Goal: Information Seeking & Learning: Learn about a topic

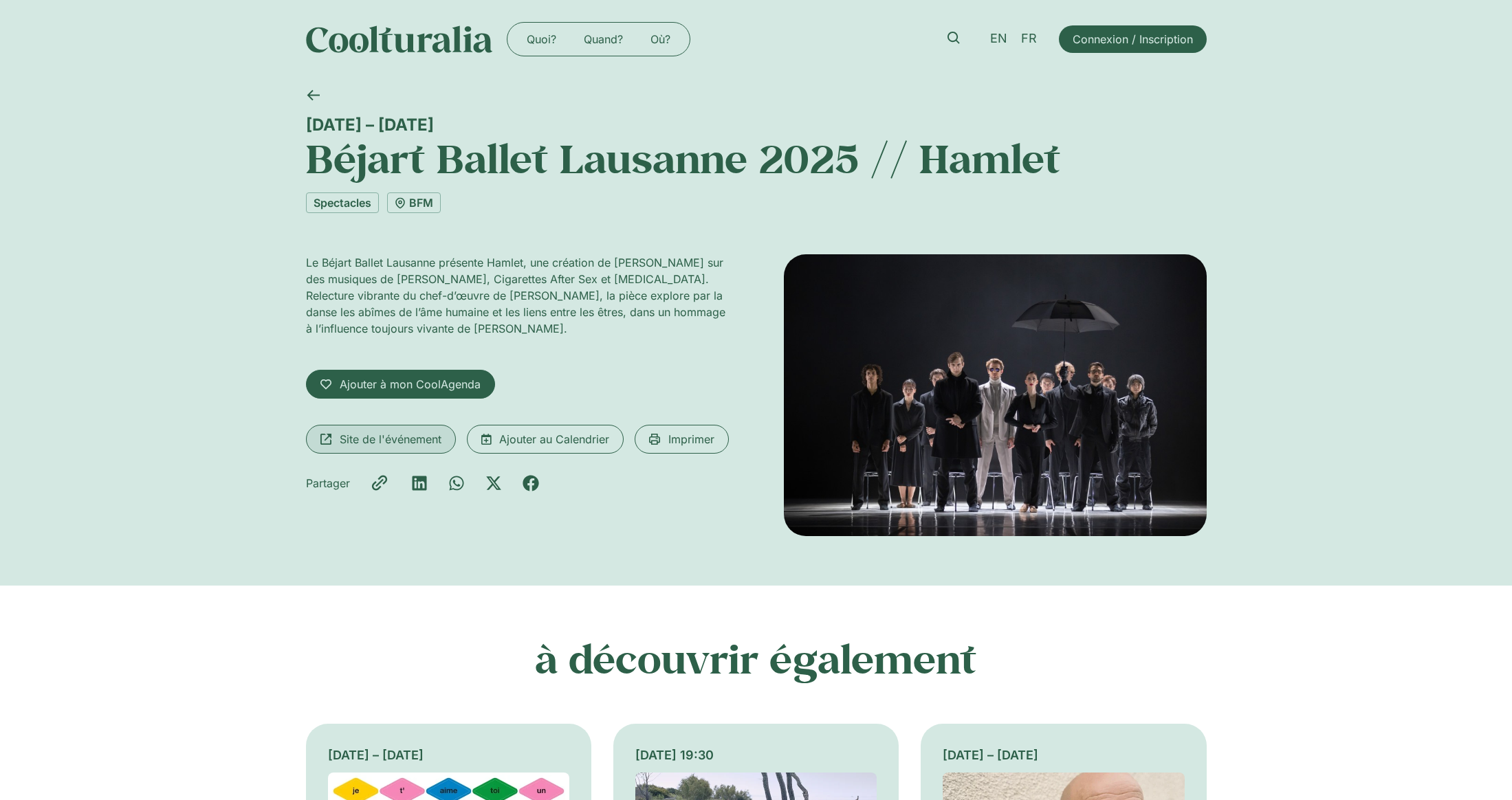
drag, startPoint x: 977, startPoint y: 410, endPoint x: 395, endPoint y: 448, distance: 583.2
drag, startPoint x: 962, startPoint y: 309, endPoint x: 907, endPoint y: 300, distance: 55.7
click at [907, 300] on img at bounding box center [995, 395] width 422 height 282
click at [360, 162] on h1 "Béjart Ballet Lausanne 2025 // Hamlet" at bounding box center [756, 158] width 900 height 47
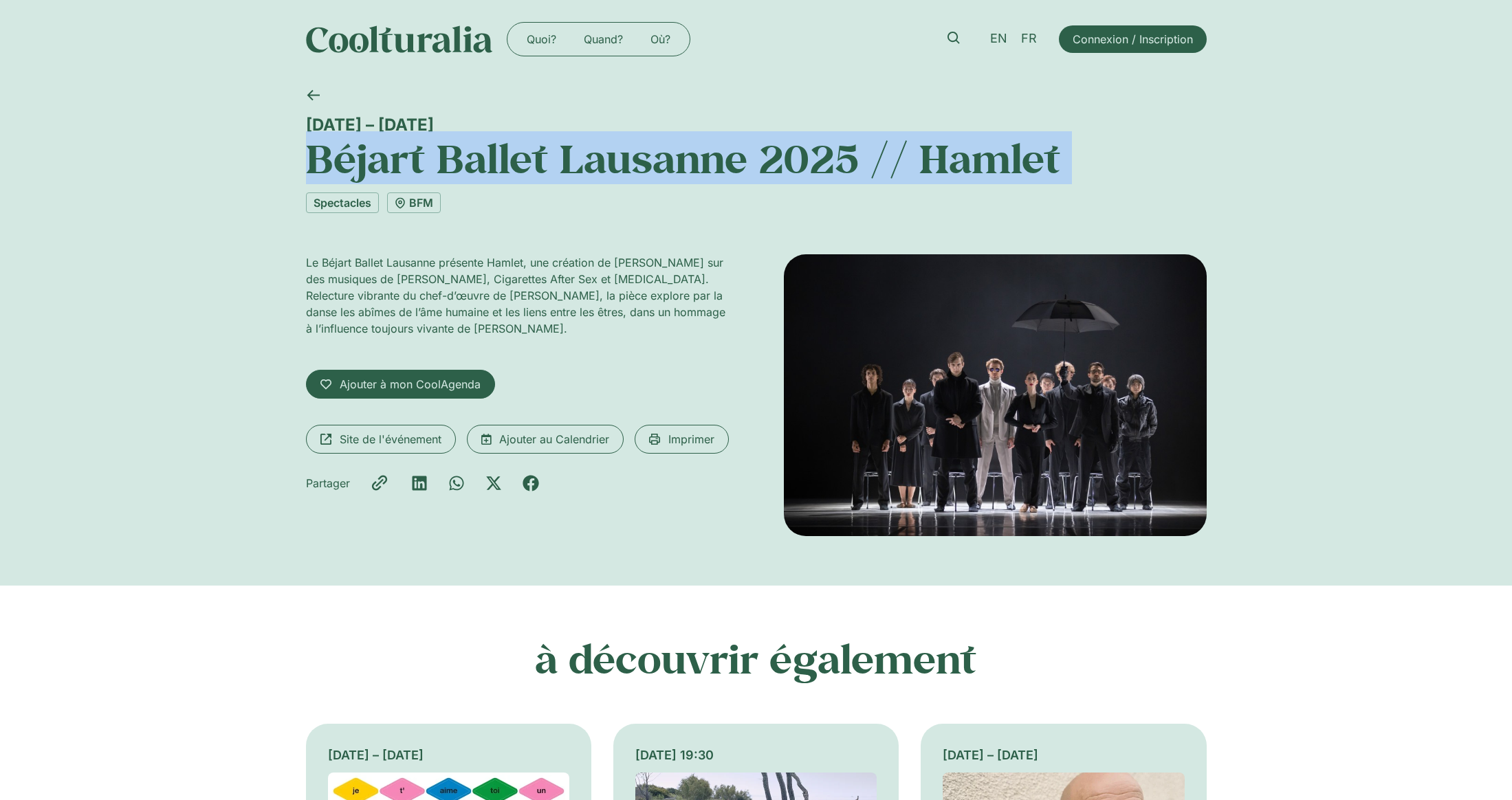
click at [358, 162] on h1 "Béjart Ballet Lausanne 2025 // Hamlet" at bounding box center [756, 158] width 900 height 47
copy div "Béjart Ballet Lausanne 2025 // Hamlet"
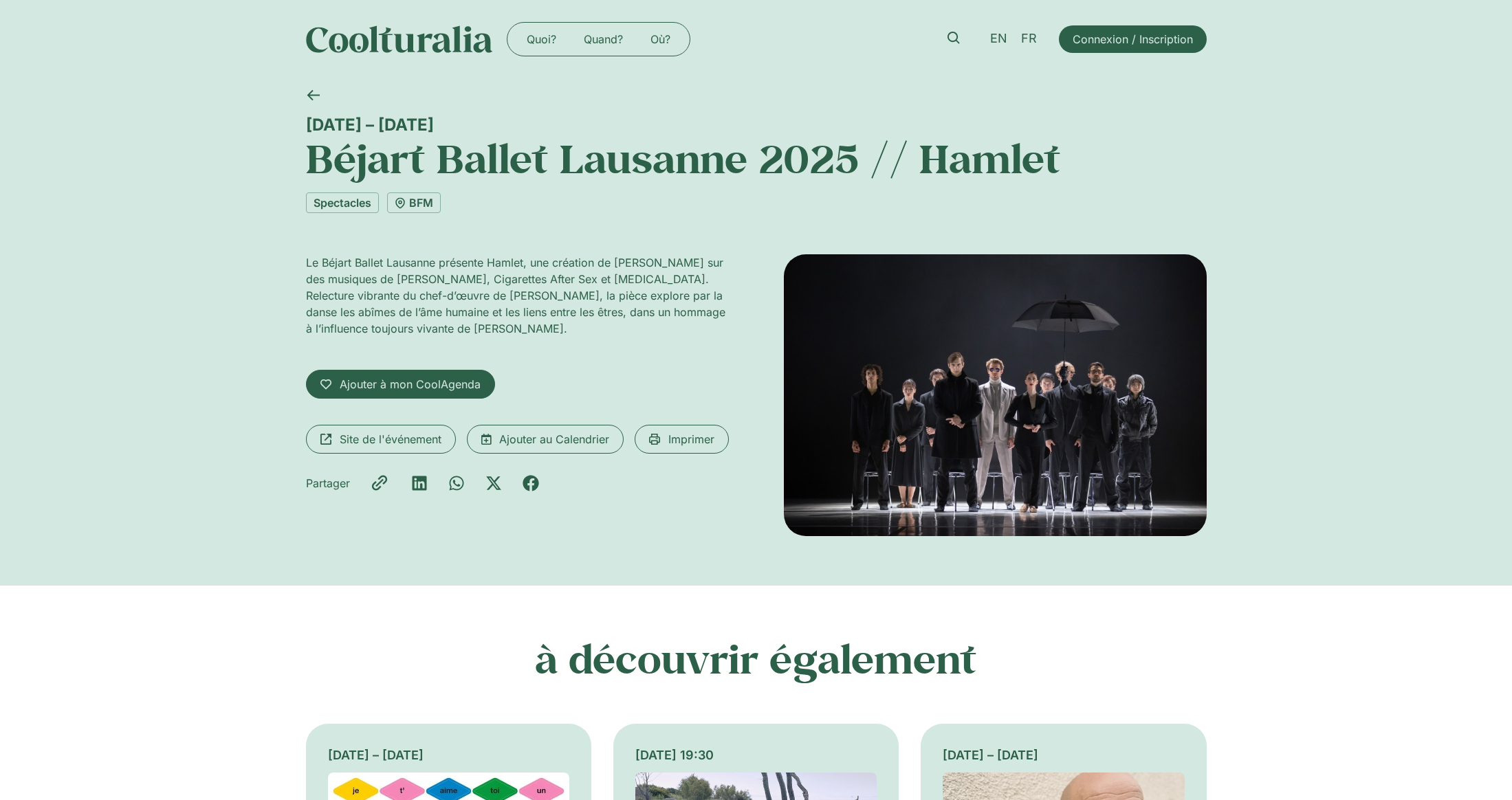
click at [458, 260] on p "Le Béjart Ballet Lausanne présente Hamlet, une création de Valentina Turcu sur …" at bounding box center [517, 296] width 422 height 83
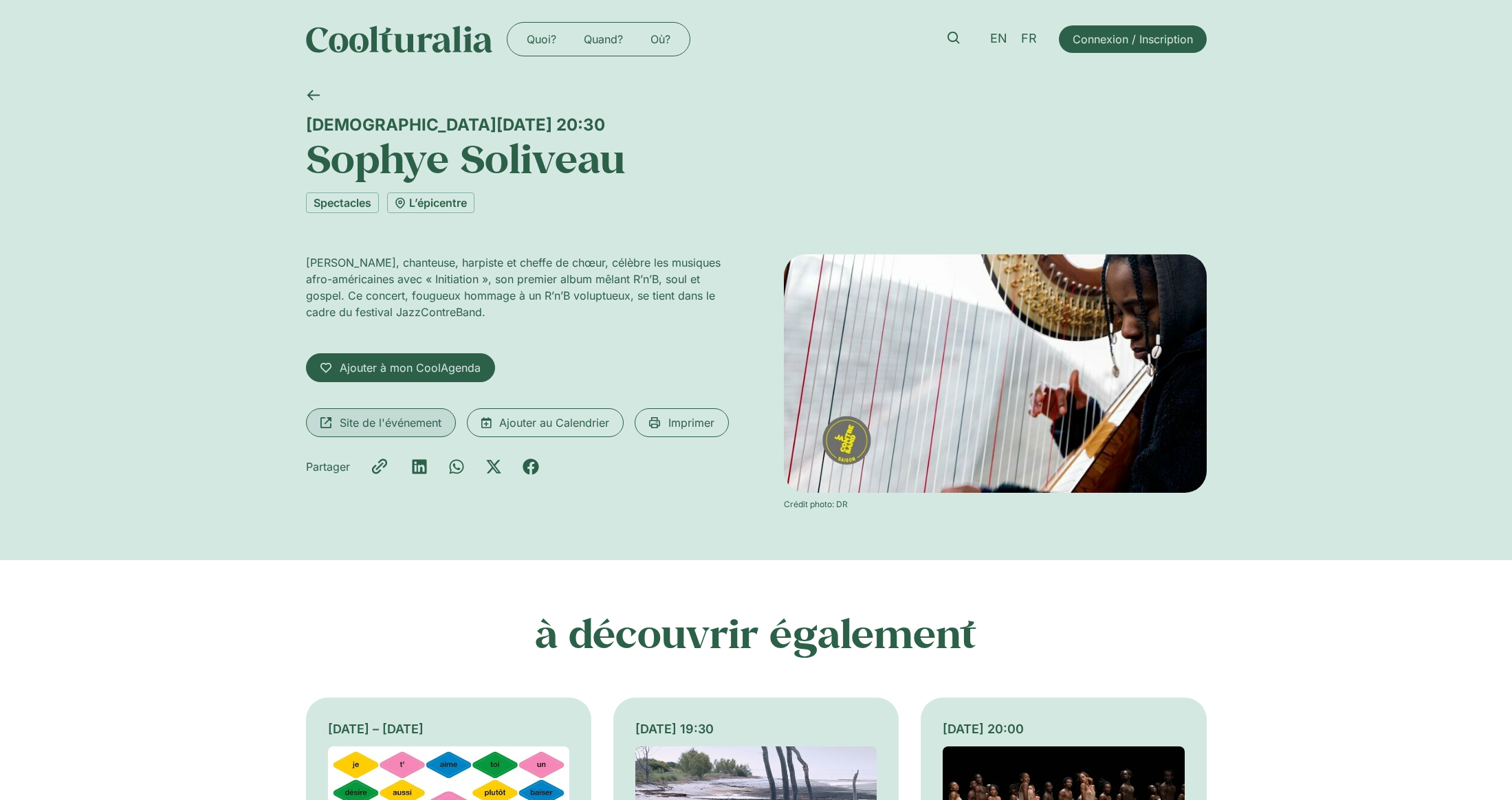
click at [397, 420] on span "Site de l'événement" at bounding box center [390, 422] width 101 height 17
click at [343, 203] on link "Spectacles" at bounding box center [342, 202] width 73 height 20
click at [378, 157] on h1 "Sophye Soliveau" at bounding box center [756, 158] width 900 height 47
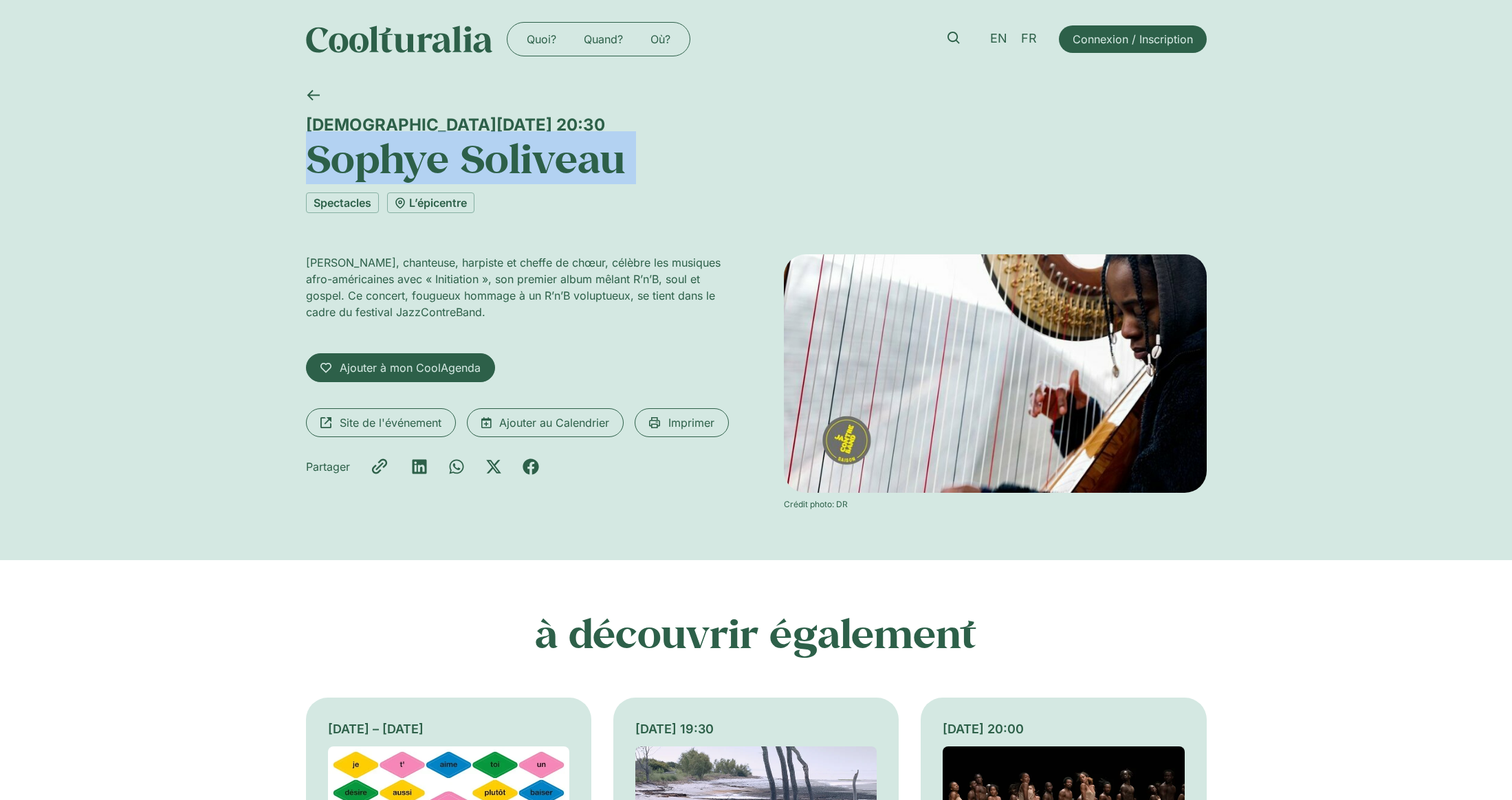
click at [378, 157] on h1 "Sophye Soliveau" at bounding box center [756, 158] width 900 height 47
copy div "Sophye Soliveau"
